Goal: Transaction & Acquisition: Book appointment/travel/reservation

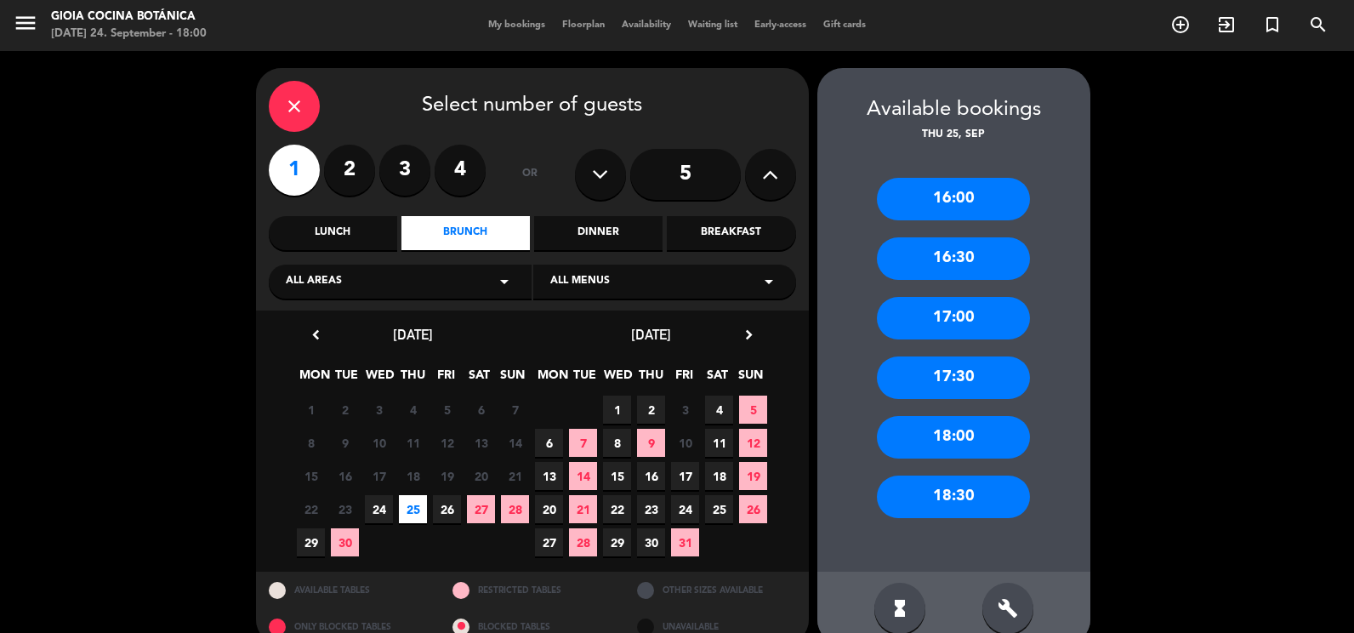
scroll to position [28, 0]
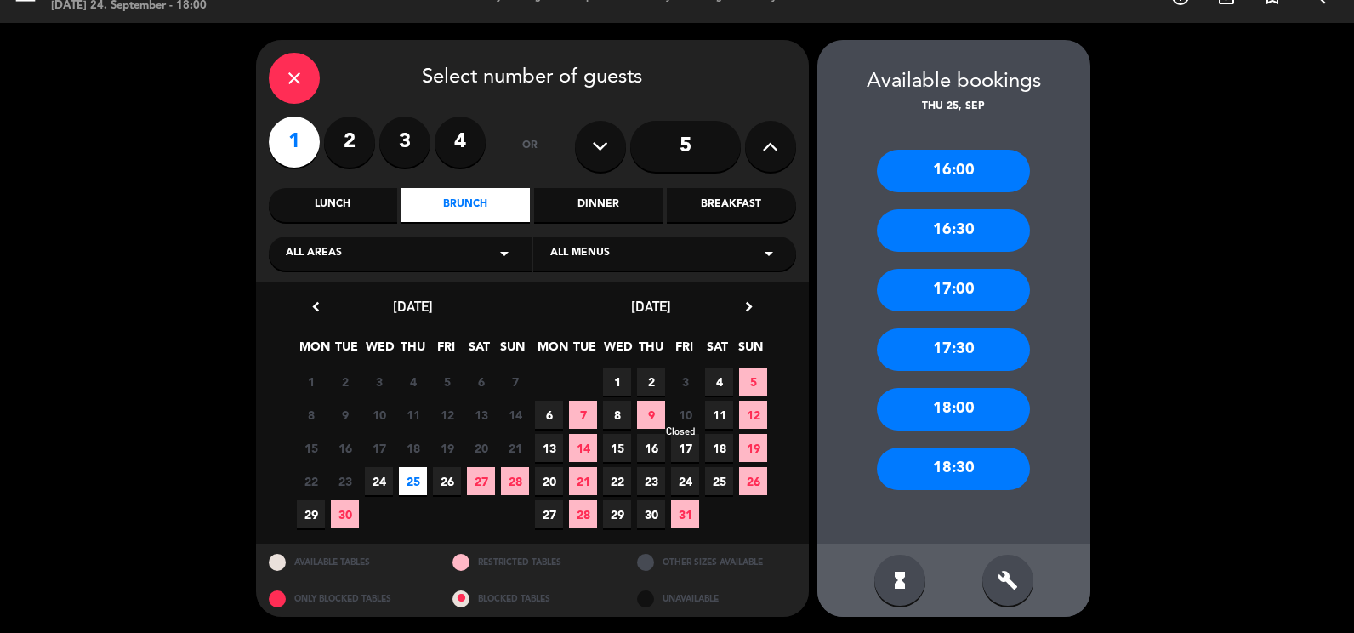
click at [690, 412] on span "10" at bounding box center [685, 414] width 28 height 28
click at [297, 75] on icon "close" at bounding box center [294, 78] width 20 height 20
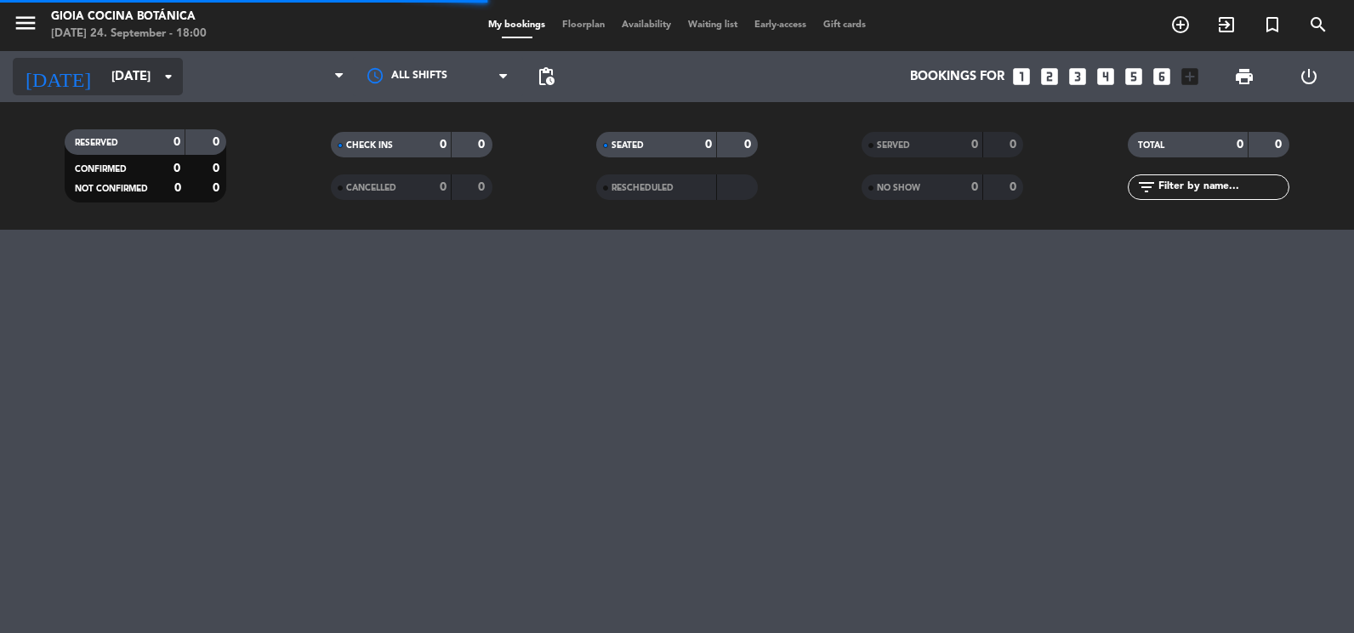
click at [125, 72] on input "[DATE]" at bounding box center [184, 76] width 163 height 31
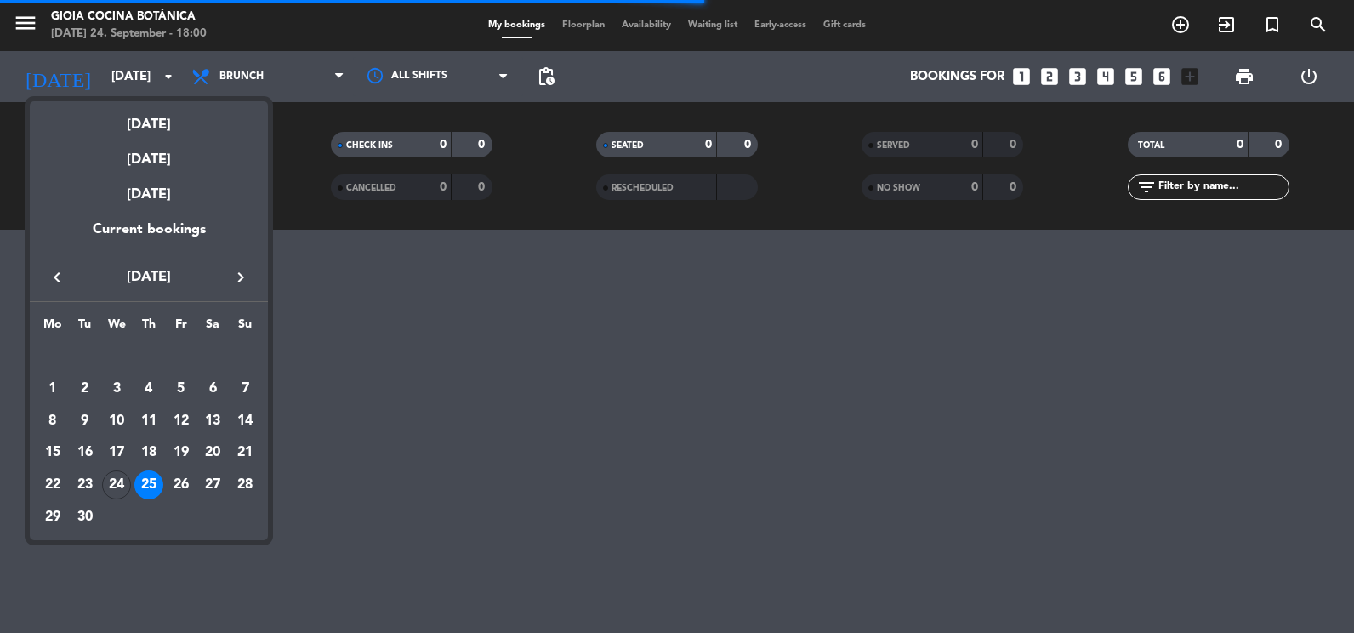
click at [505, 377] on div at bounding box center [677, 316] width 1354 height 633
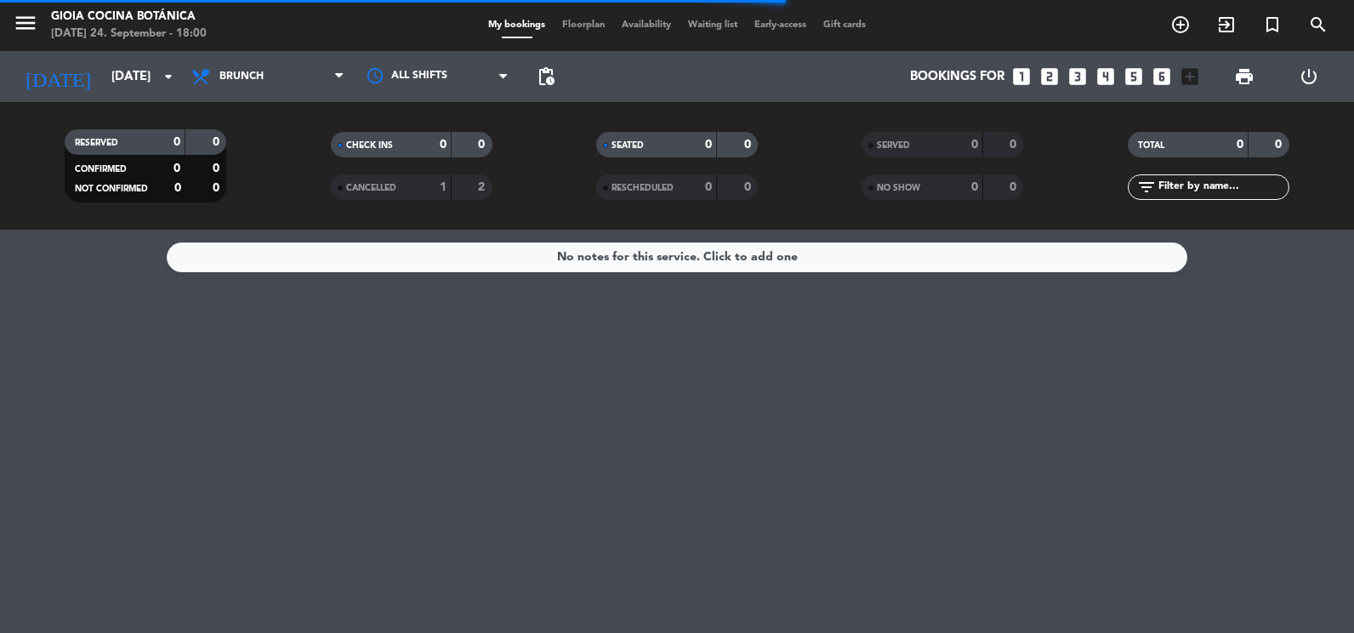
click at [37, 29] on icon "menu" at bounding box center [26, 23] width 26 height 26
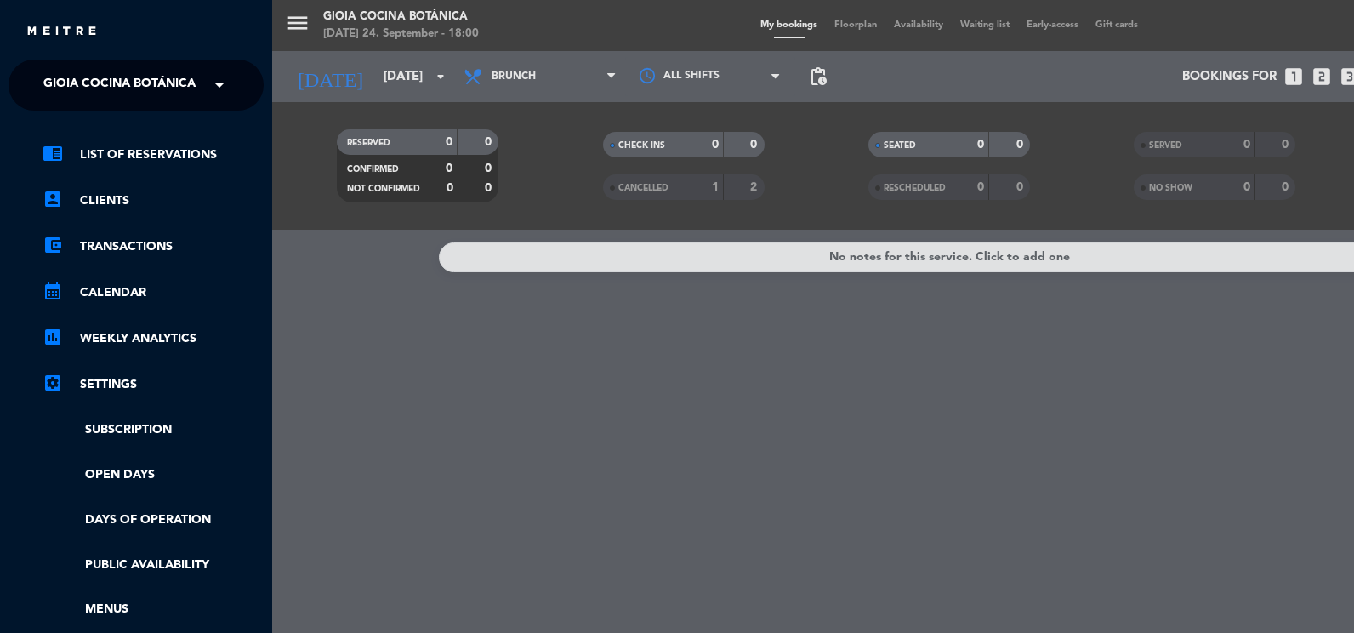
click at [199, 71] on div "× [PERSON_NAME] Cocina Botánica" at bounding box center [123, 85] width 173 height 36
click at [216, 84] on span at bounding box center [223, 85] width 29 height 36
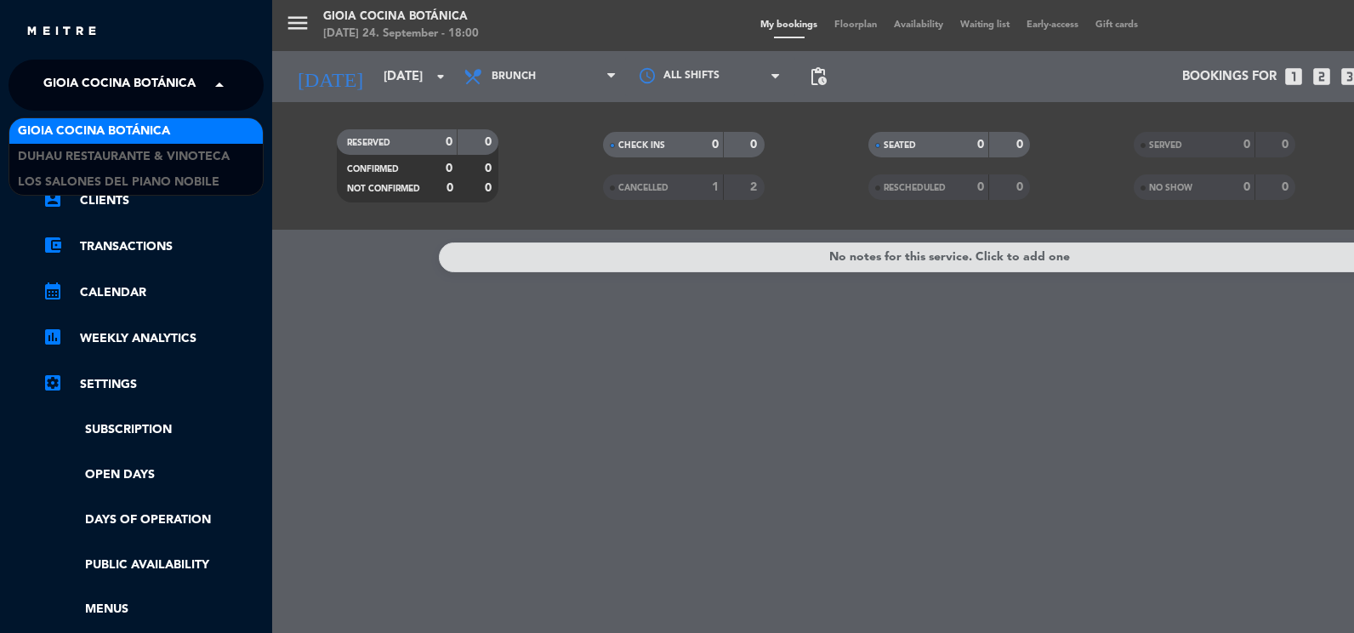
click at [216, 84] on span at bounding box center [223, 85] width 29 height 36
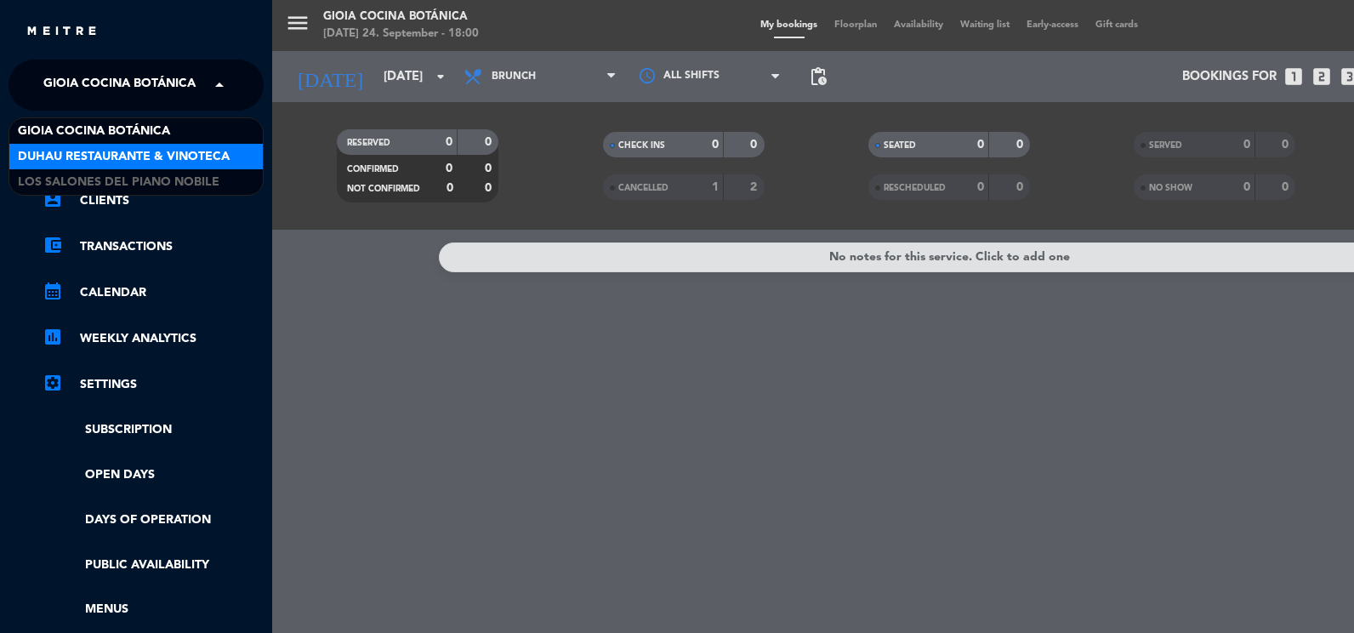
click at [191, 155] on span "Duhau Restaurante & Vinoteca" at bounding box center [124, 157] width 212 height 20
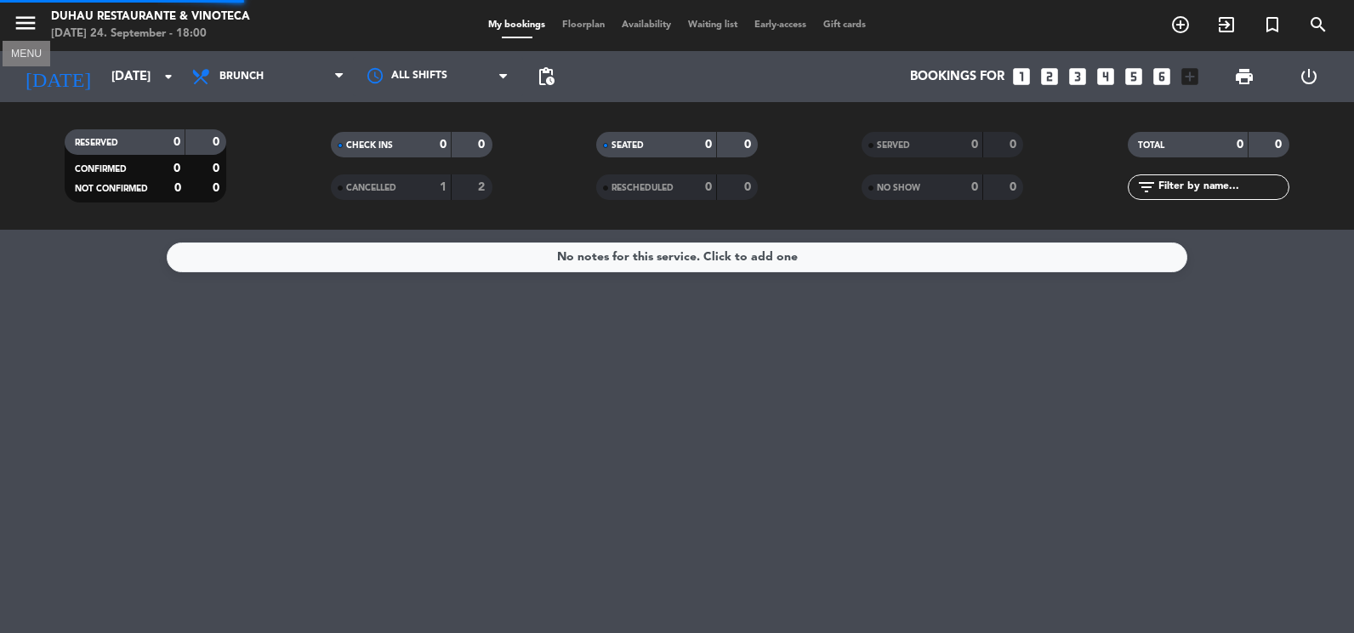
click at [34, 20] on icon "menu" at bounding box center [26, 23] width 26 height 26
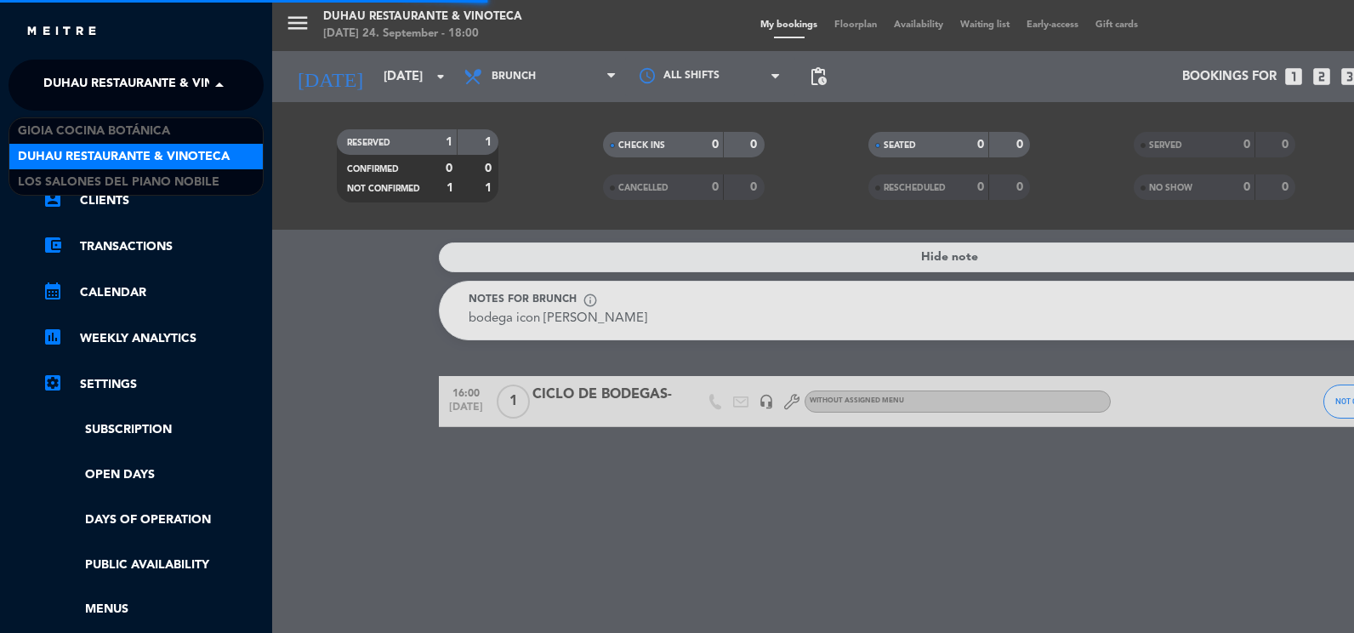
click at [221, 77] on span at bounding box center [223, 85] width 29 height 36
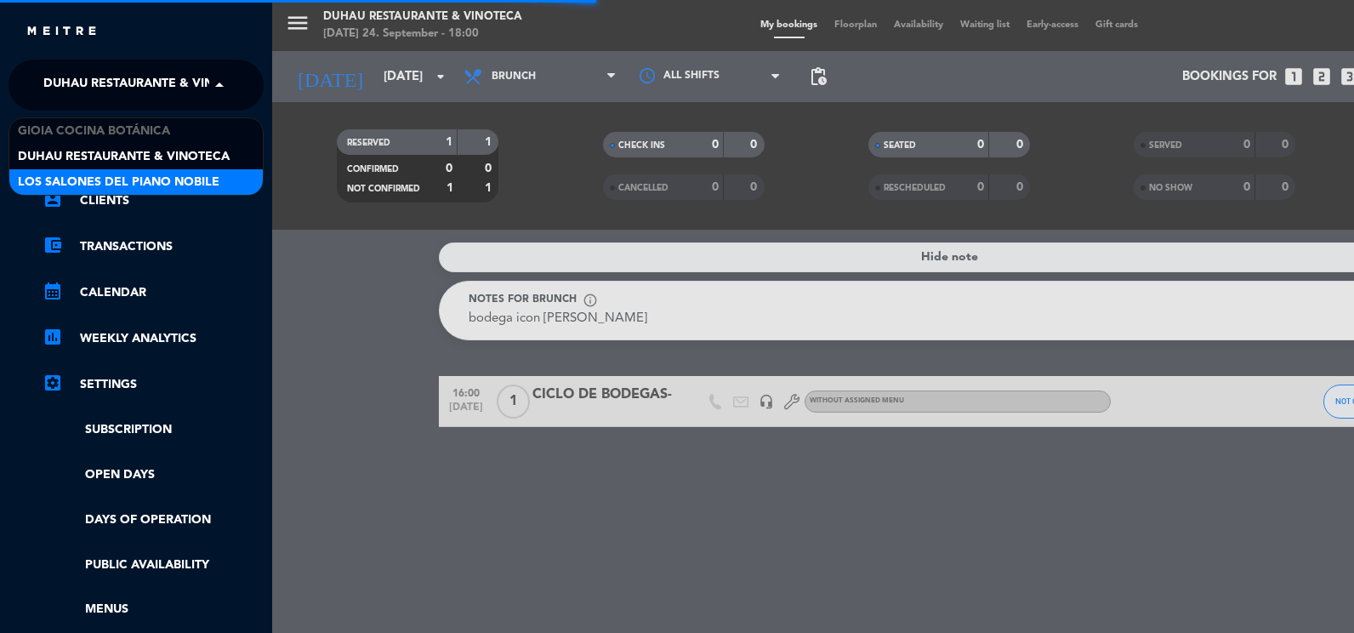
click at [184, 171] on div "Los Salones del Piano Nobile" at bounding box center [135, 182] width 253 height 26
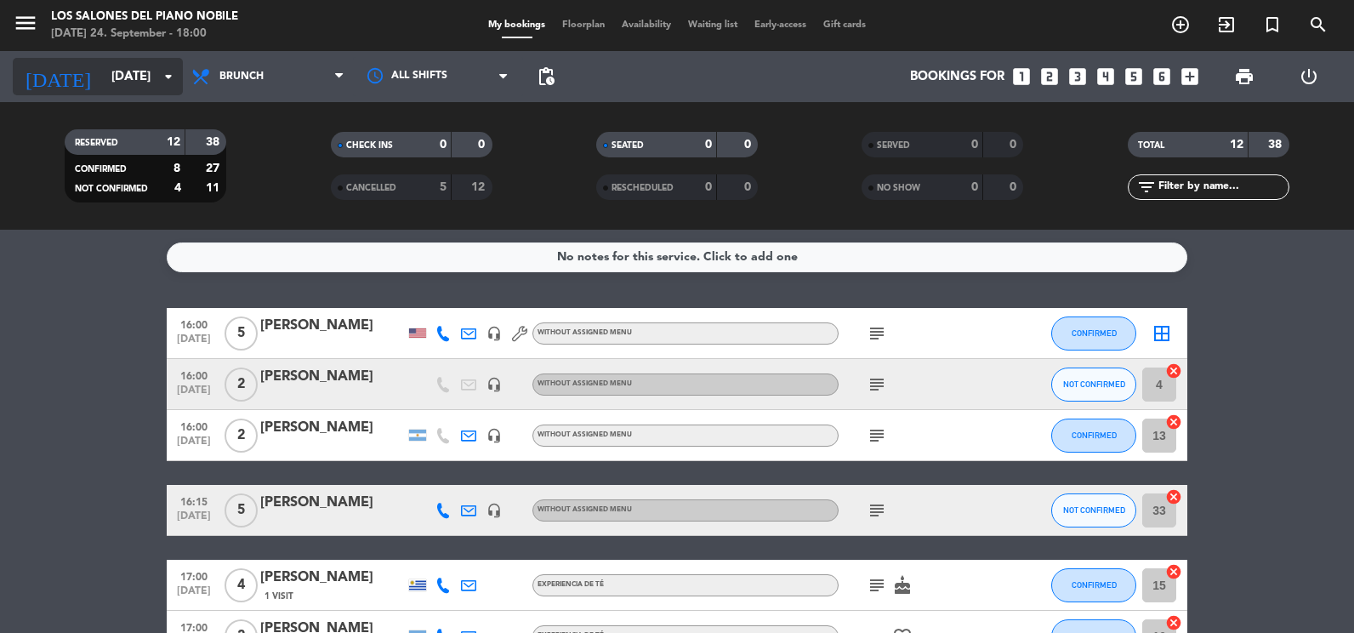
click at [139, 82] on input "[DATE]" at bounding box center [184, 76] width 163 height 31
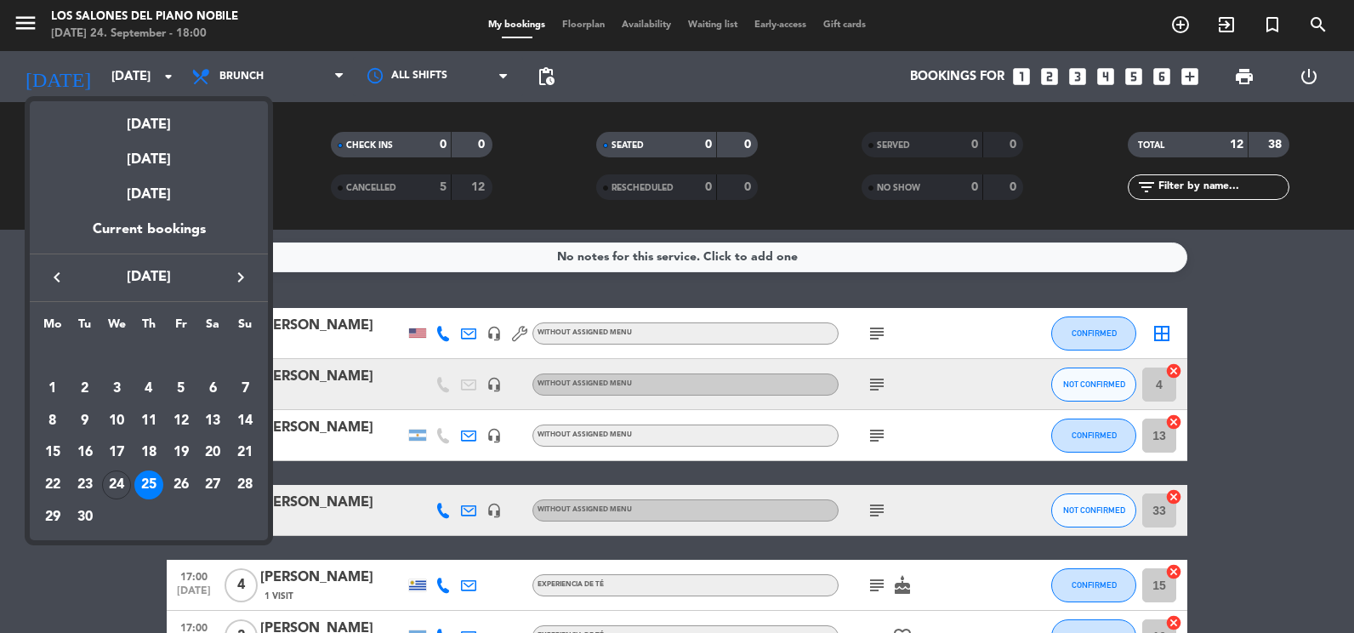
click at [234, 277] on icon "keyboard_arrow_right" at bounding box center [240, 277] width 20 height 20
click at [174, 417] on div "10" at bounding box center [181, 420] width 29 height 29
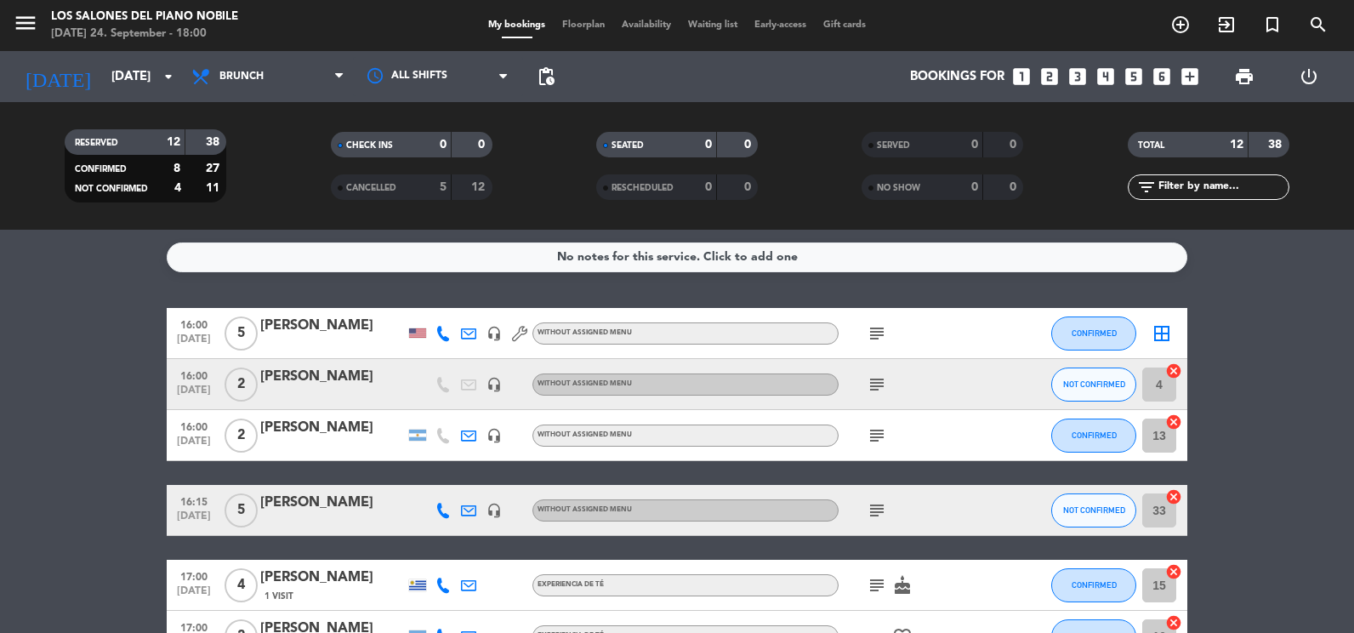
type input "[DATE]"
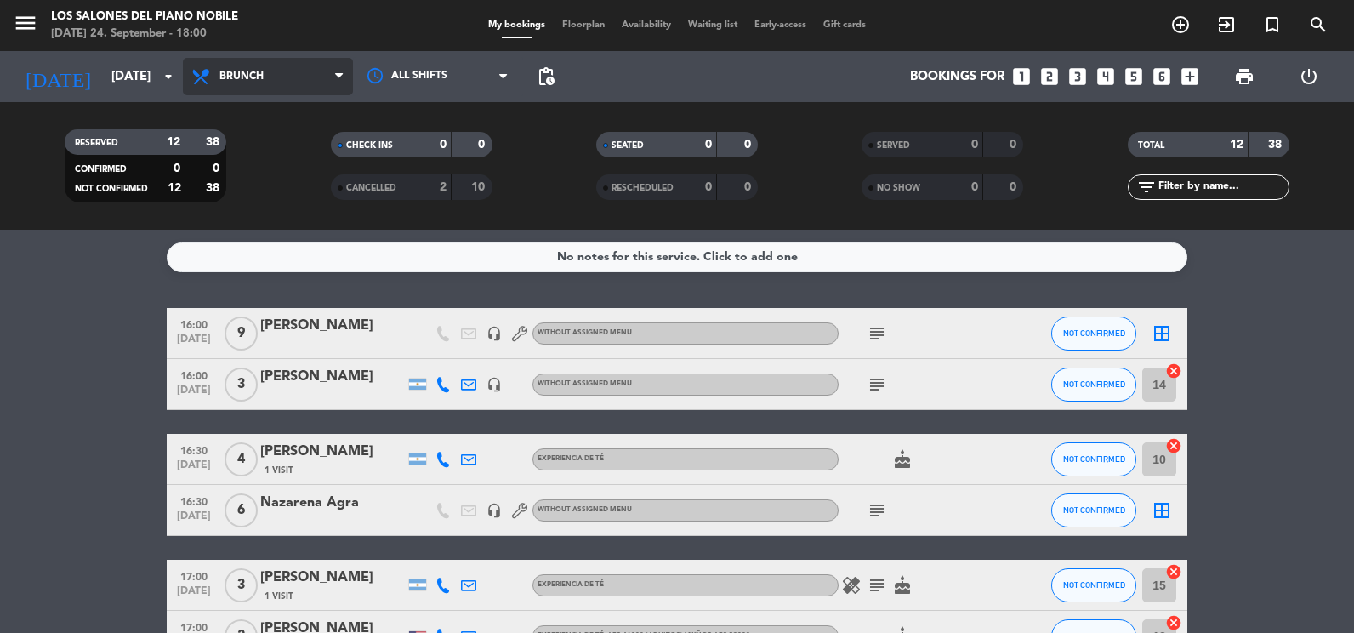
click at [280, 79] on span "Brunch" at bounding box center [268, 76] width 170 height 37
click at [273, 181] on div "menu Los Salones del Piano [PERSON_NAME] [DATE] 24. September - 18:00 My bookin…" at bounding box center [677, 115] width 1354 height 230
click at [1024, 78] on icon "looks_one" at bounding box center [1021, 76] width 22 height 22
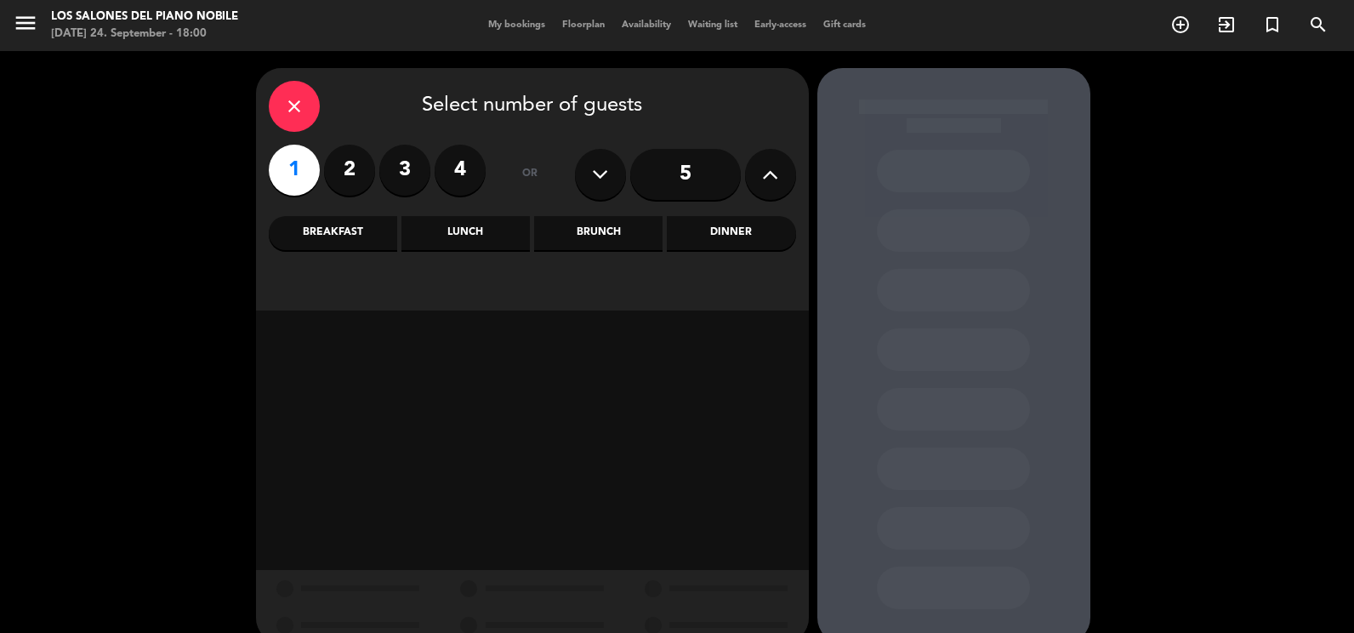
click at [573, 233] on div "Brunch" at bounding box center [598, 233] width 128 height 34
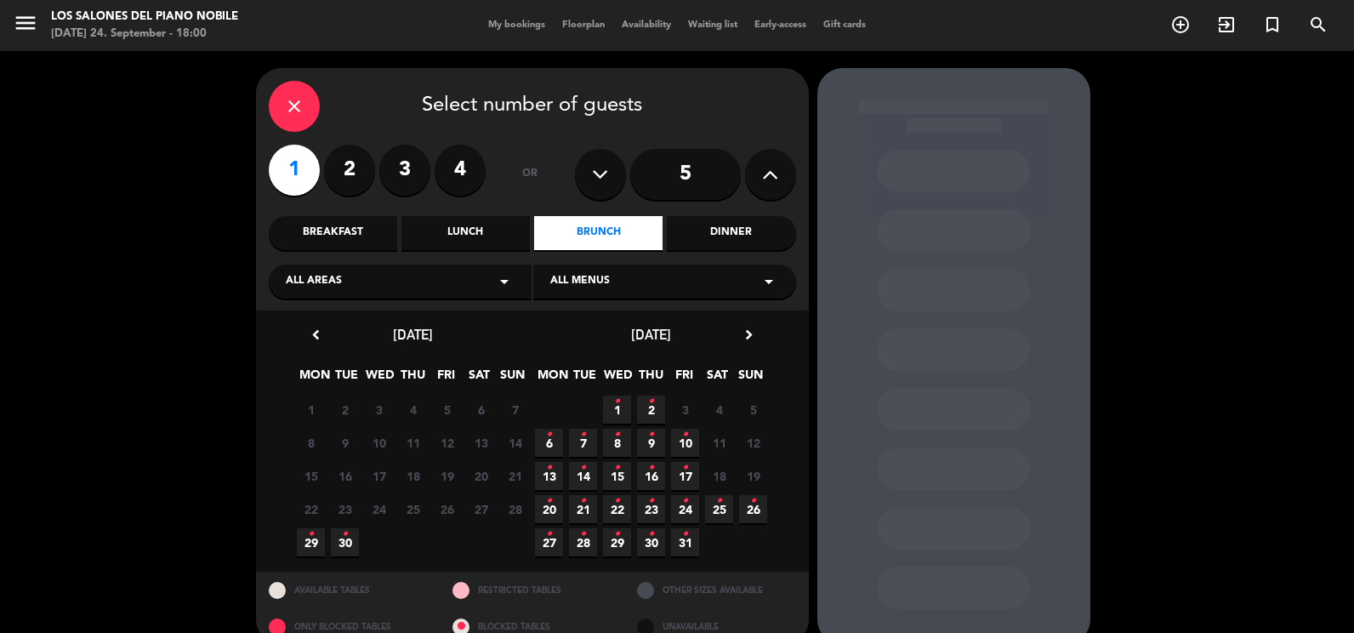
click at [684, 443] on icon "•" at bounding box center [685, 434] width 6 height 27
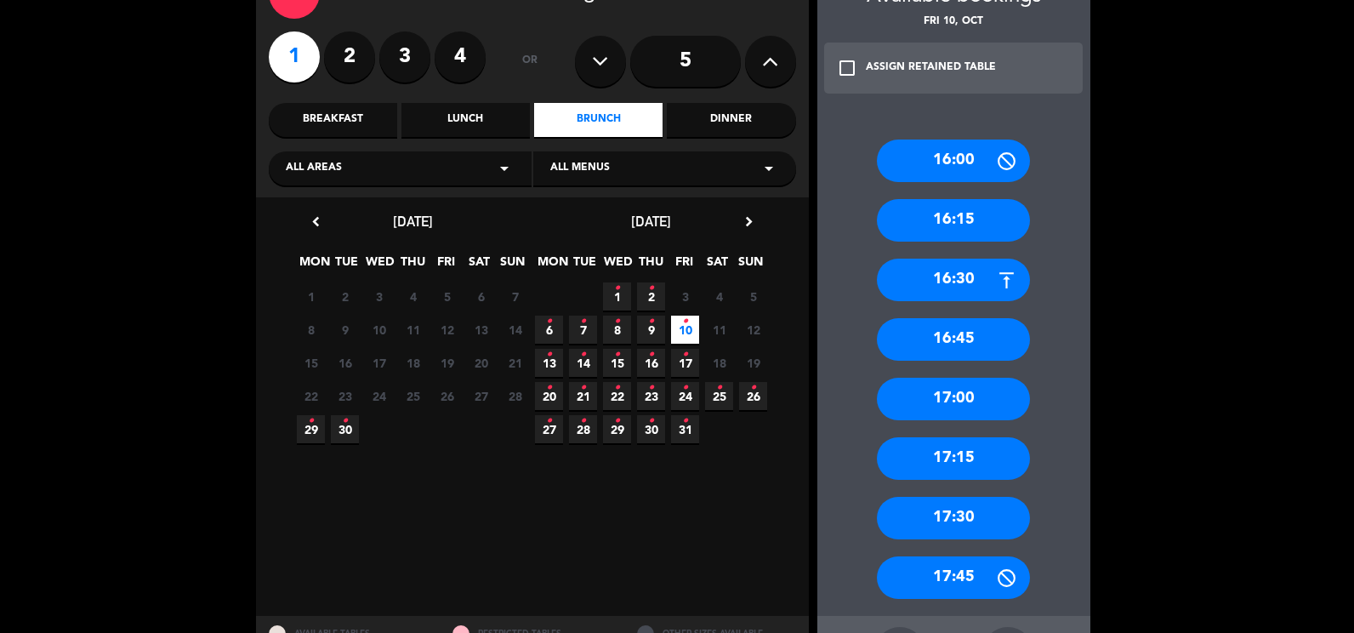
scroll to position [28, 0]
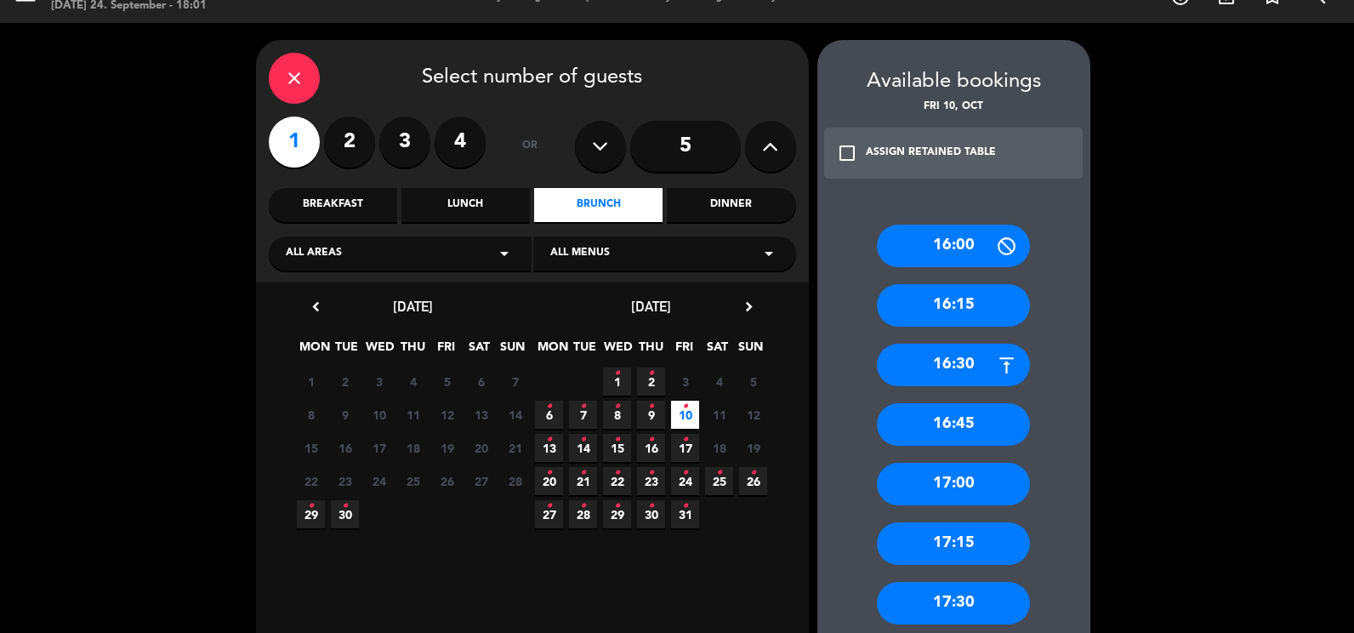
click at [492, 212] on div "Lunch" at bounding box center [465, 205] width 128 height 34
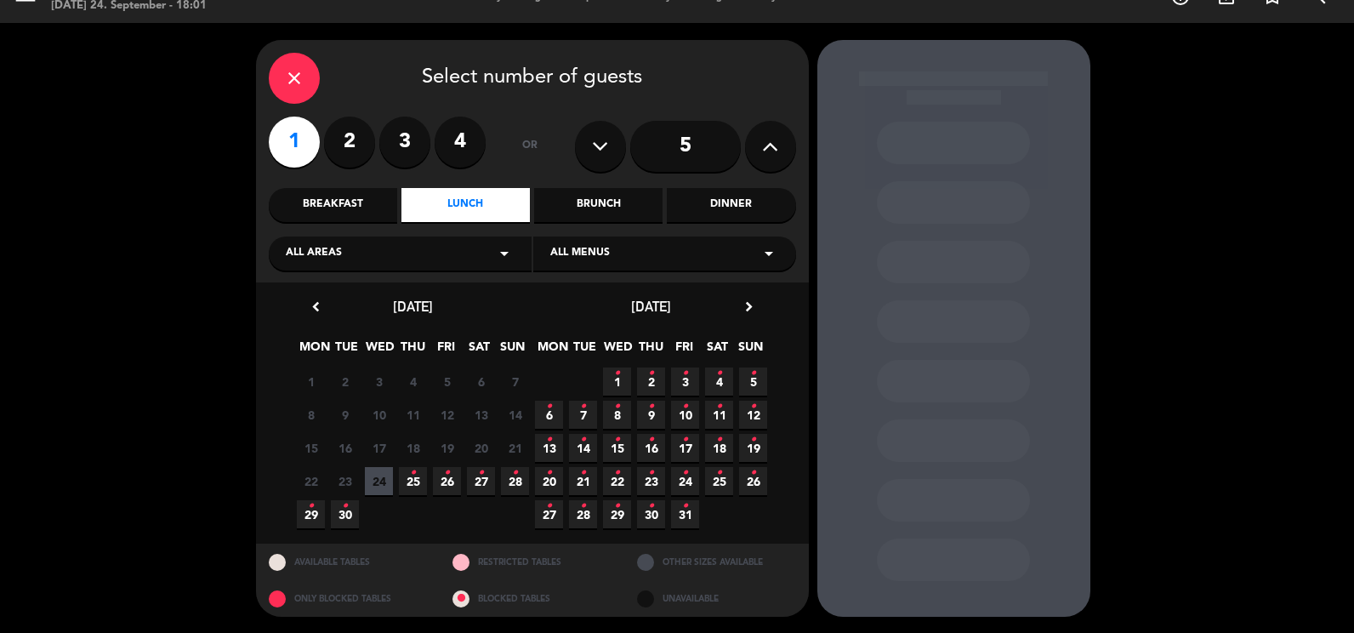
click at [686, 407] on icon "•" at bounding box center [685, 406] width 6 height 27
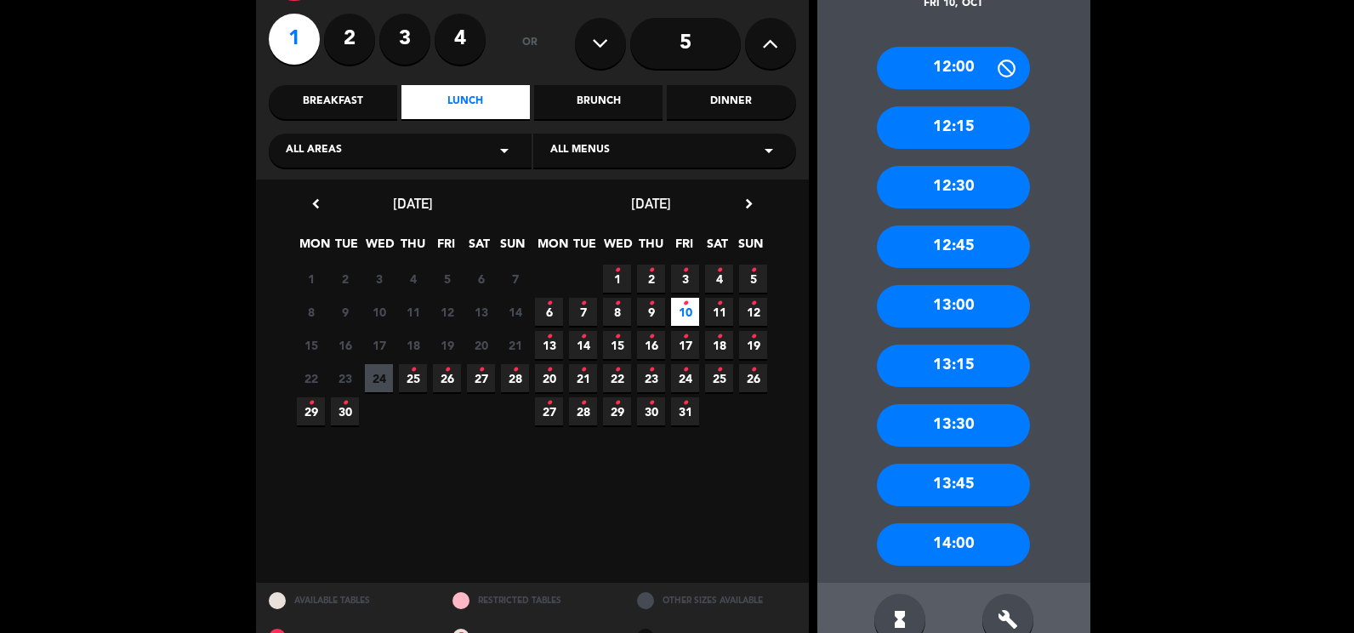
scroll to position [170, 0]
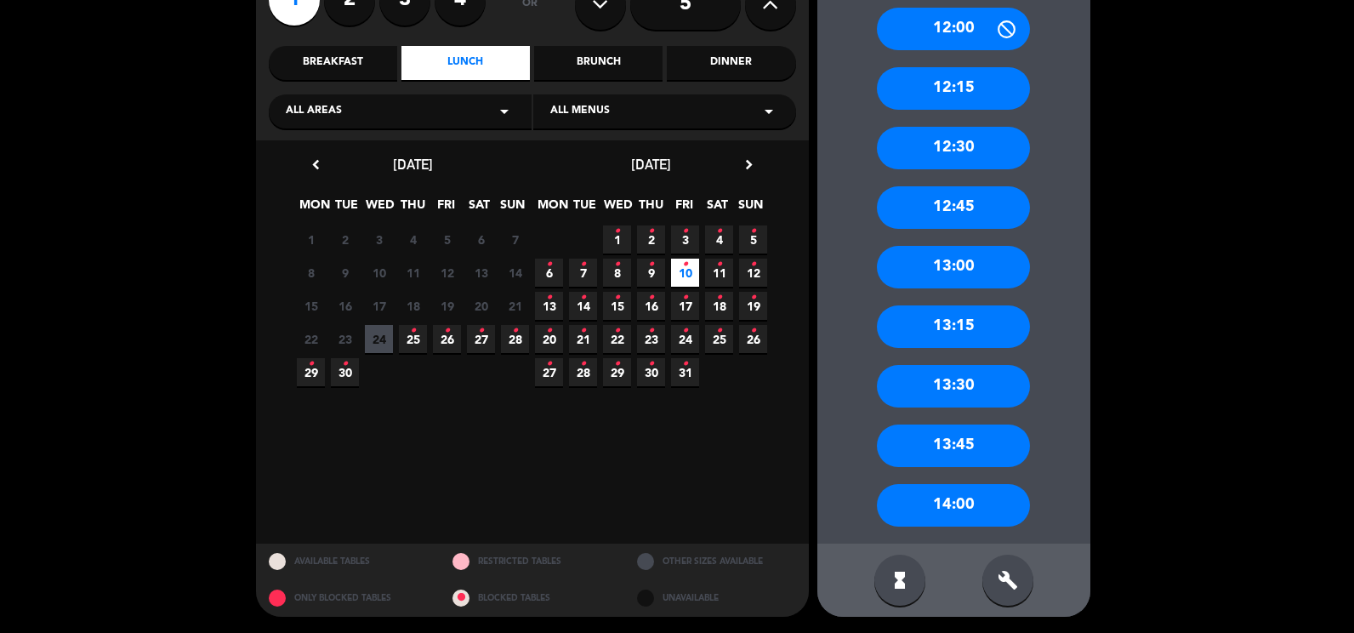
click at [963, 508] on div "14:00" at bounding box center [953, 505] width 153 height 43
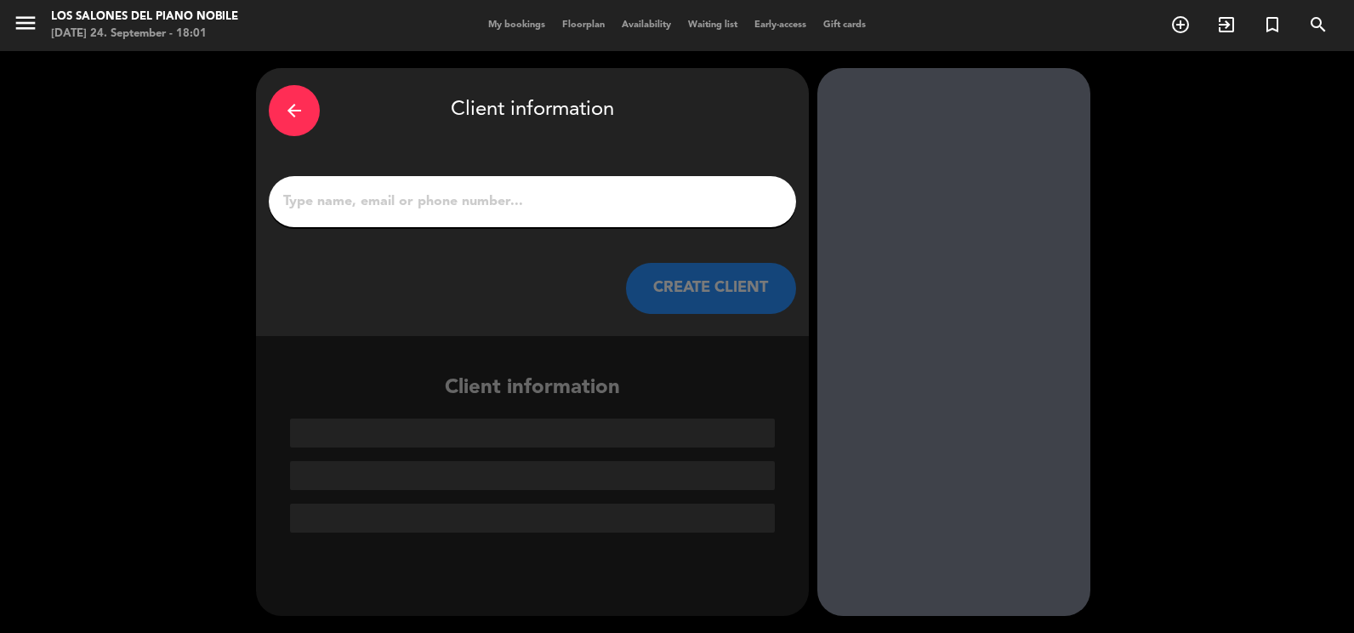
click at [517, 202] on input "1" at bounding box center [532, 202] width 502 height 24
click at [518, 196] on input "1" at bounding box center [532, 202] width 502 height 24
paste input "[PERSON_NAME]"
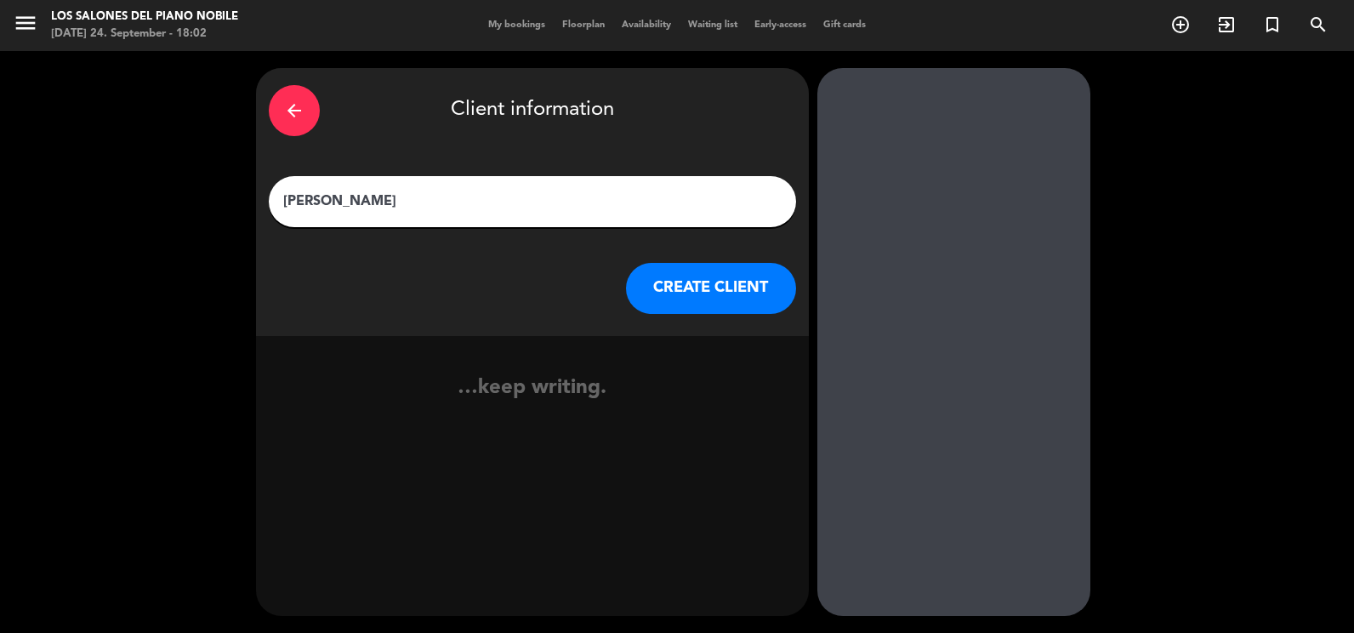
type input "[PERSON_NAME]"
click at [729, 281] on button "CREATE CLIENT" at bounding box center [711, 288] width 170 height 51
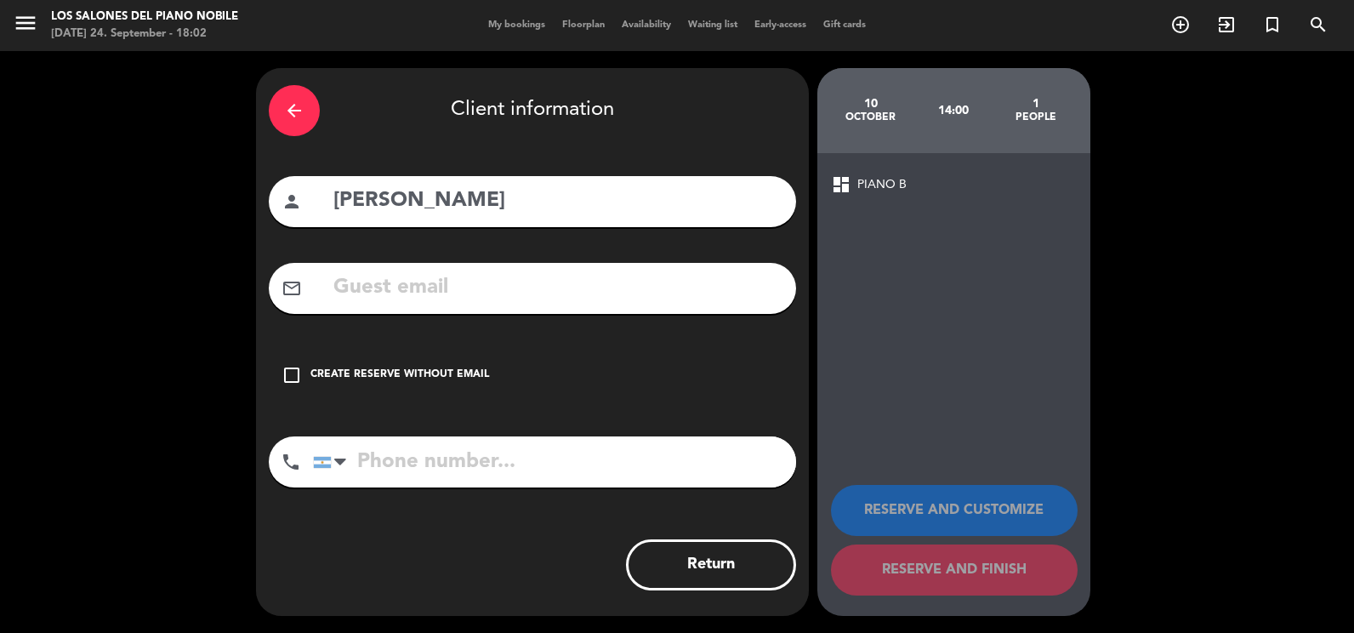
click at [493, 300] on input "text" at bounding box center [557, 287] width 451 height 35
paste input "[EMAIL_ADDRESS][DOMAIN_NAME]"
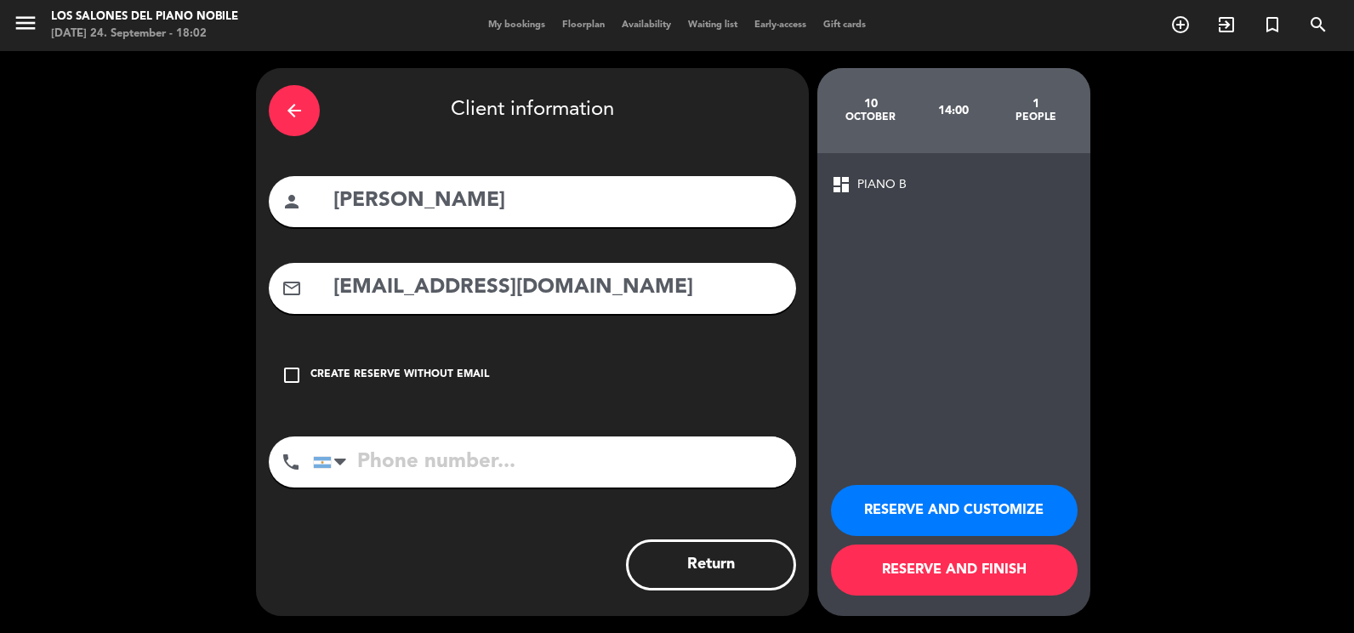
type input "[EMAIL_ADDRESS][DOMAIN_NAME]"
click at [400, 469] on input "tel" at bounding box center [554, 461] width 483 height 51
paste input "1124798281"
type input "1124798281"
click at [664, 416] on div "arrow_back Client information person [PERSON_NAME] Algaba mail_outline [EMAIL_A…" at bounding box center [532, 342] width 553 height 548
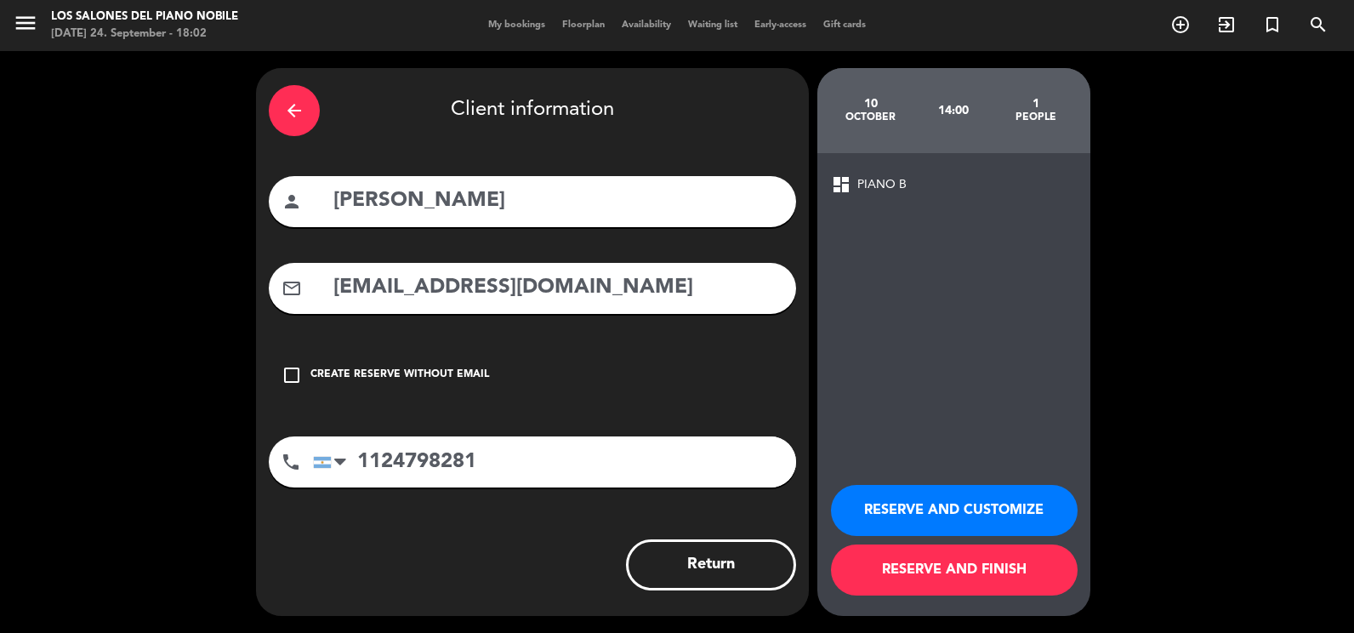
click at [969, 512] on button "RESERVE AND CUSTOMIZE" at bounding box center [954, 510] width 247 height 51
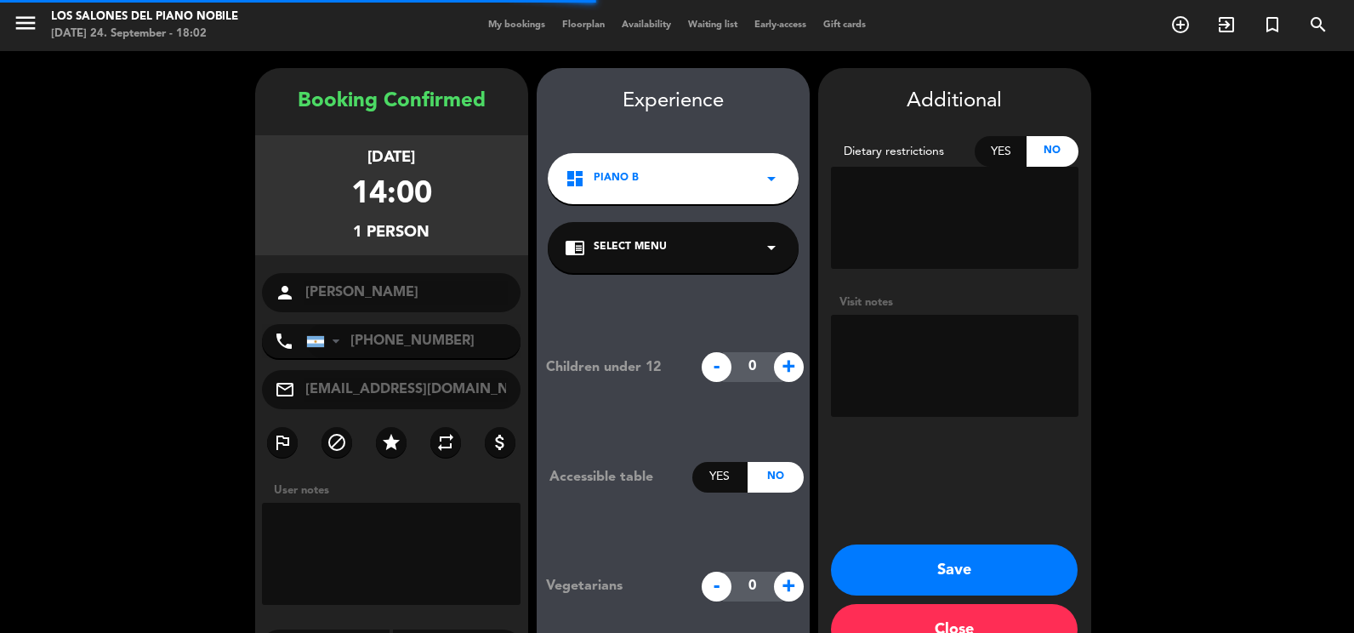
scroll to position [48, 0]
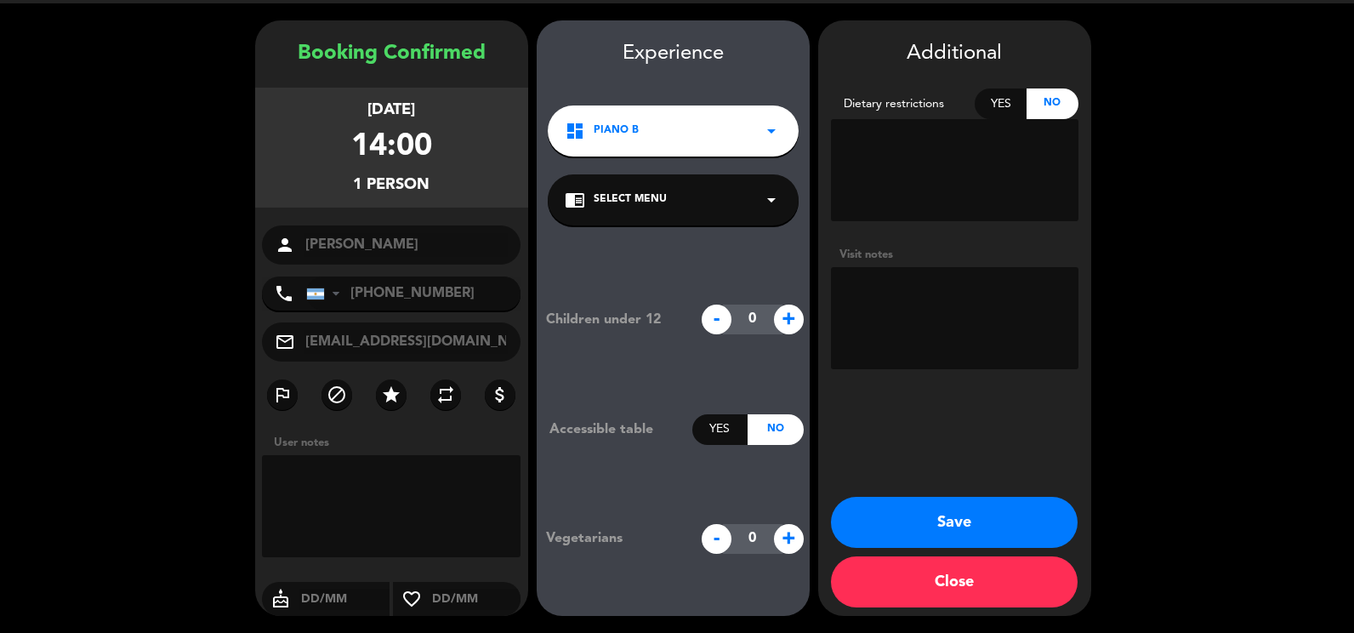
click at [400, 484] on textarea at bounding box center [391, 506] width 259 height 102
drag, startPoint x: 410, startPoint y: 491, endPoint x: 246, endPoint y: 463, distance: 166.5
click at [246, 463] on booking-confirmed "Booking Confirmed [DATE] 14:00 1 person person [PERSON_NAME] phone [GEOGRAPHIC_…" at bounding box center [677, 317] width 1320 height 595
click at [978, 320] on textarea at bounding box center [954, 318] width 247 height 102
drag, startPoint x: 398, startPoint y: 493, endPoint x: 232, endPoint y: 467, distance: 167.9
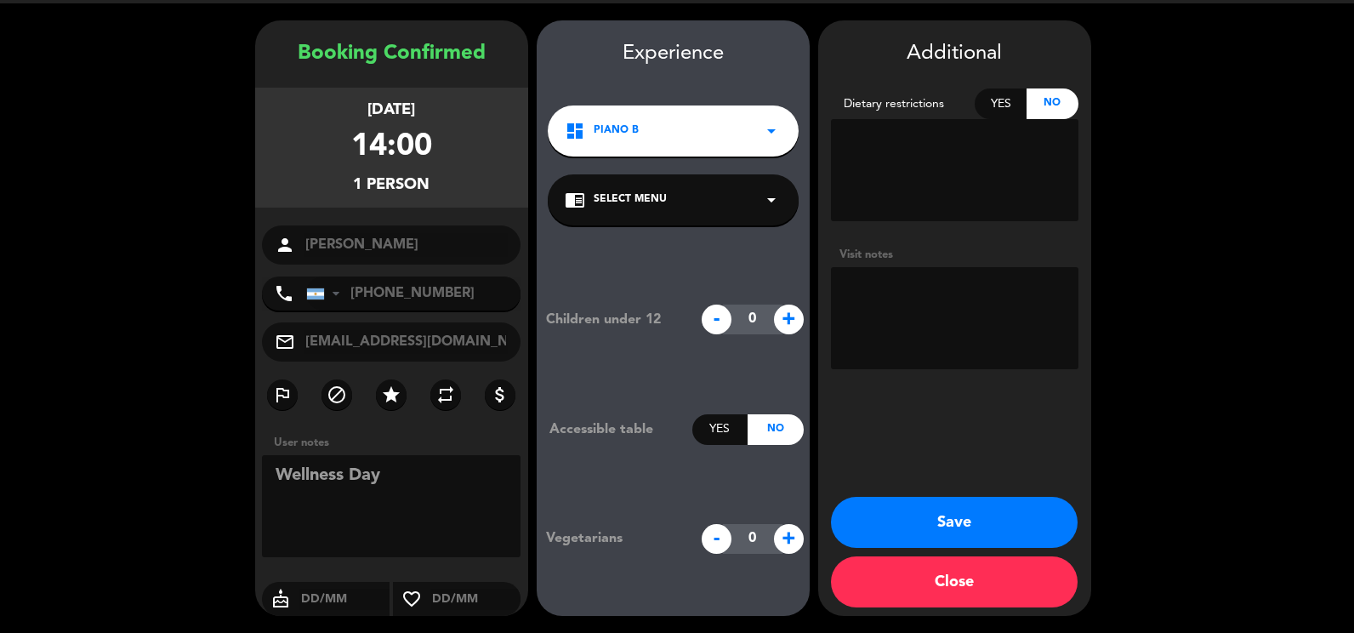
click at [232, 467] on booking-confirmed "Booking Confirmed [DATE] 14:00 1 person person [PERSON_NAME] phone [GEOGRAPHIC_…" at bounding box center [677, 317] width 1320 height 595
type textarea "Wellness Day"
click at [891, 352] on textarea at bounding box center [954, 318] width 247 height 102
paste textarea "Wellness Day"
click at [1021, 298] on textarea at bounding box center [954, 318] width 247 height 102
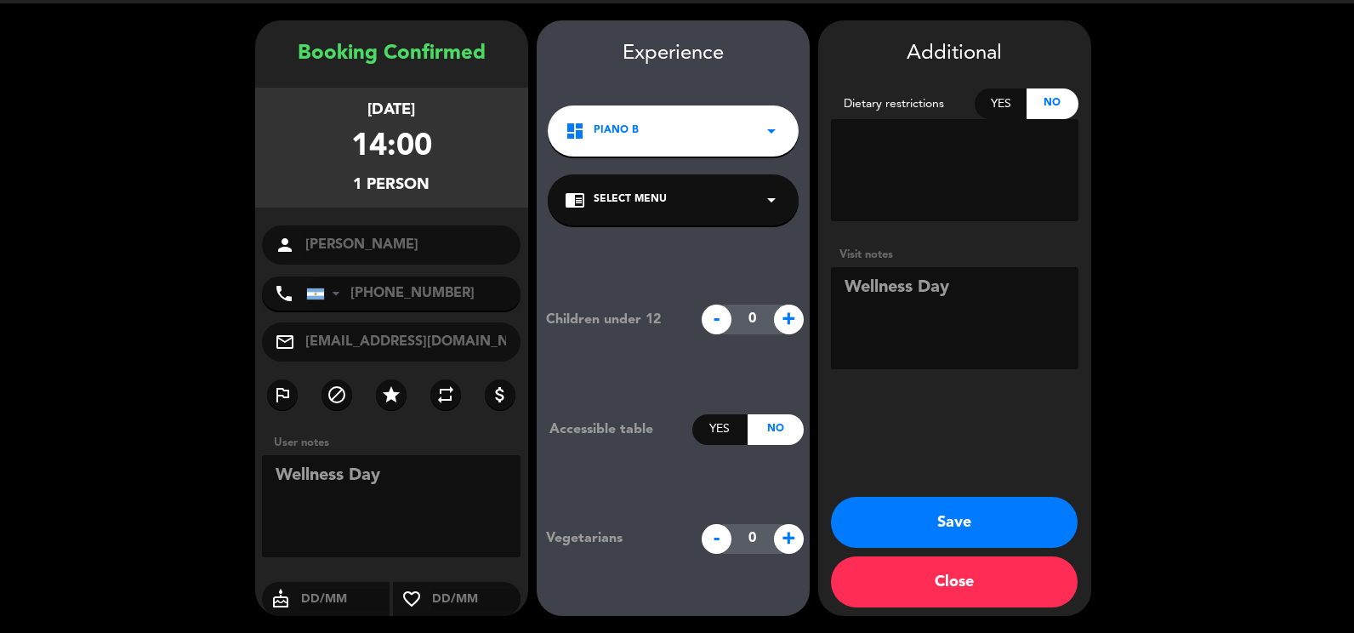
type textarea "Wellness Day"
click at [962, 533] on button "Save" at bounding box center [954, 522] width 247 height 51
